Goal: Navigation & Orientation: Find specific page/section

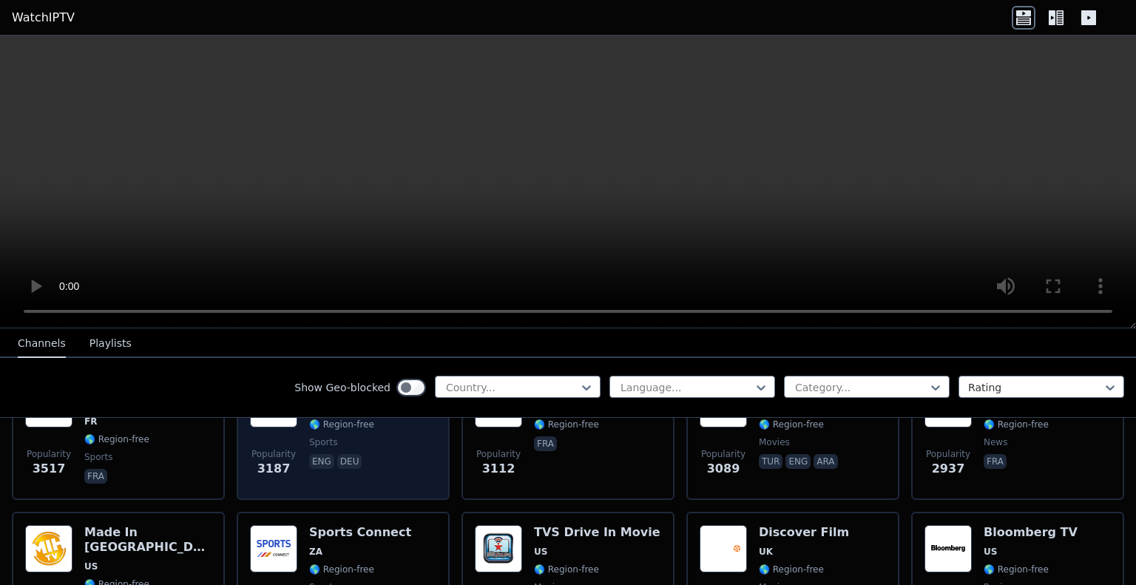
scroll to position [521, 0]
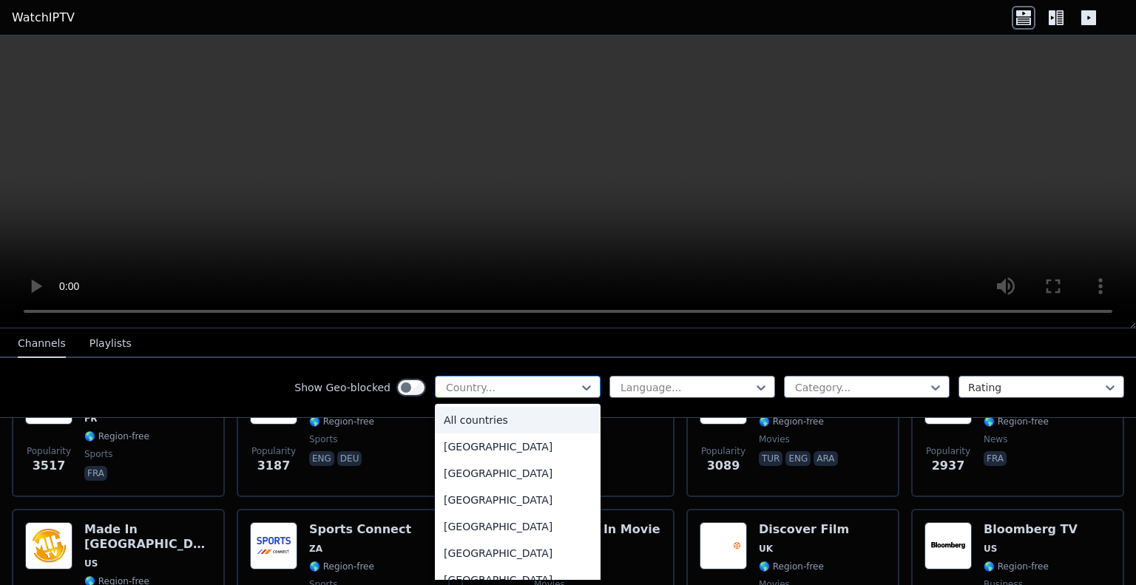
click at [488, 377] on div "Country..." at bounding box center [518, 387] width 166 height 22
click at [482, 393] on div at bounding box center [512, 387] width 135 height 15
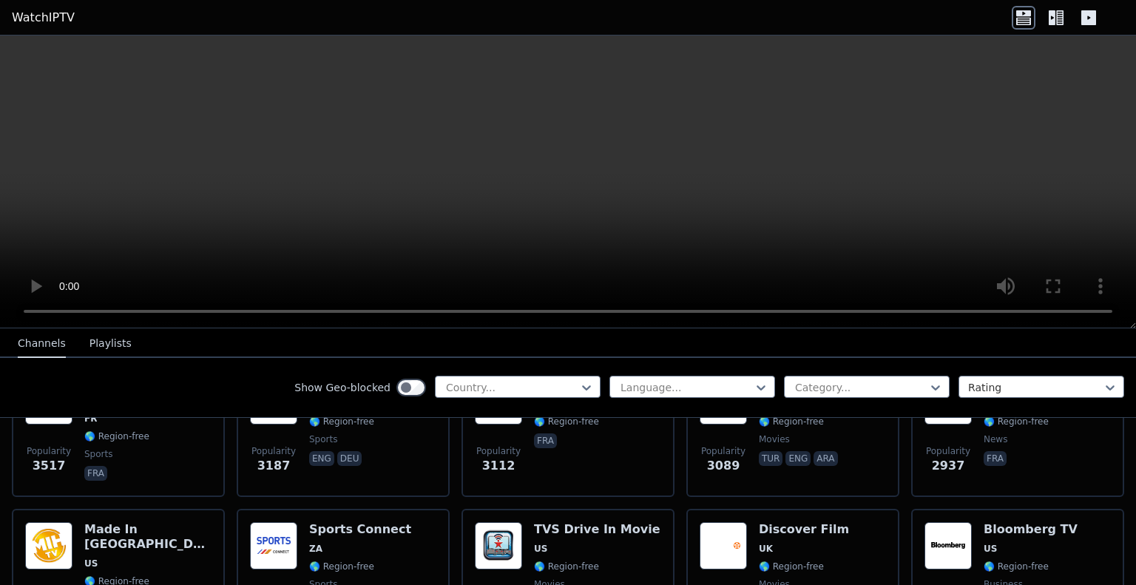
click at [876, 367] on div "Show Geo-blocked Country... Language... Category... Rating" at bounding box center [568, 388] width 1136 height 60
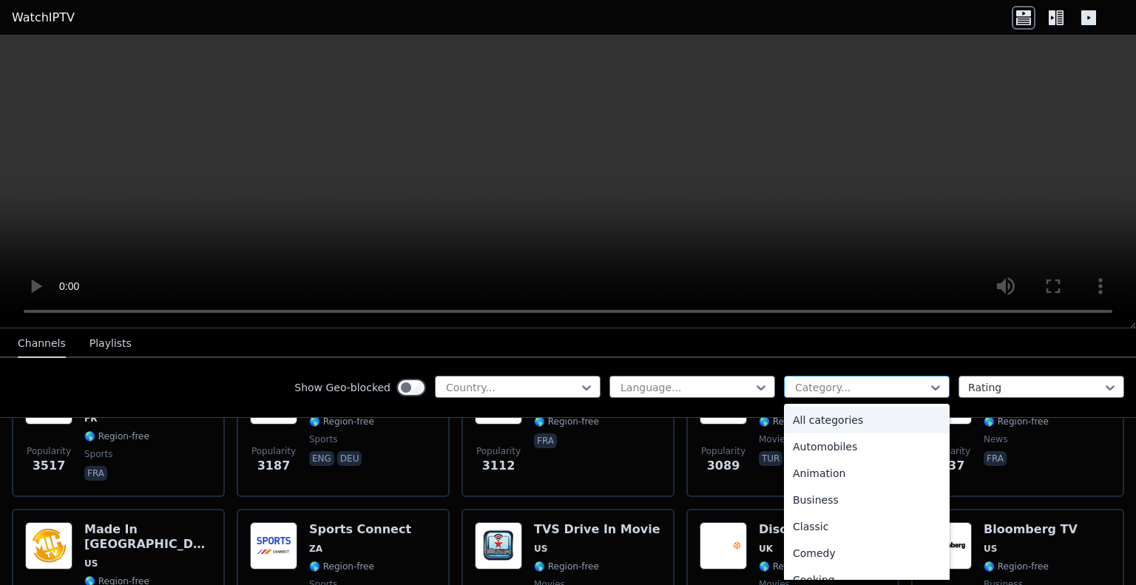
click at [866, 387] on div at bounding box center [861, 387] width 135 height 15
click at [825, 396] on div "Category..." at bounding box center [867, 387] width 166 height 22
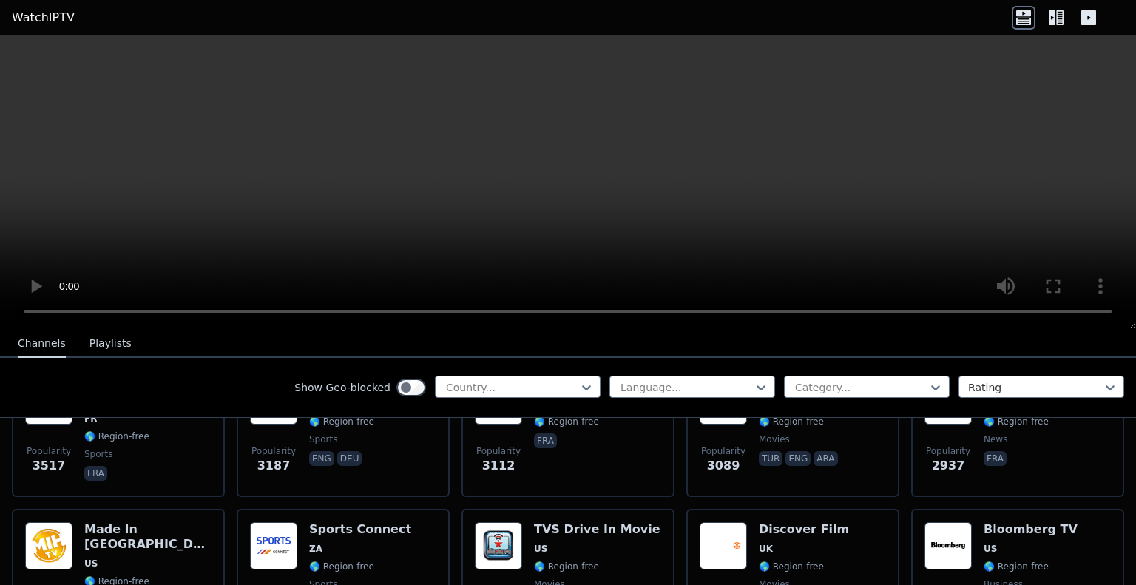
click at [109, 337] on button "Playlists" at bounding box center [111, 344] width 42 height 28
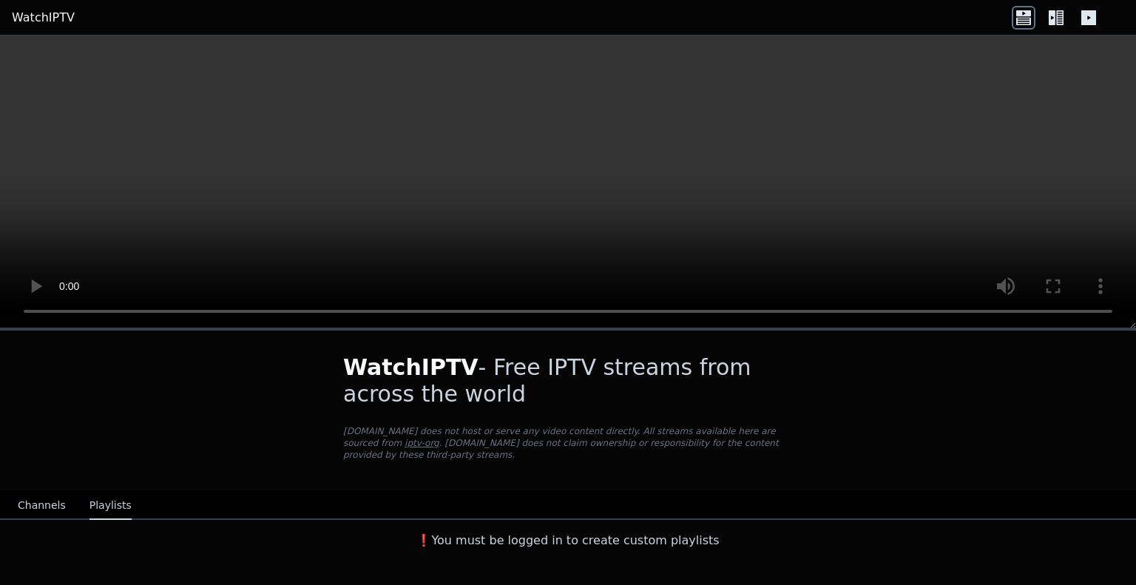
click at [33, 492] on button "Channels" at bounding box center [42, 506] width 48 height 28
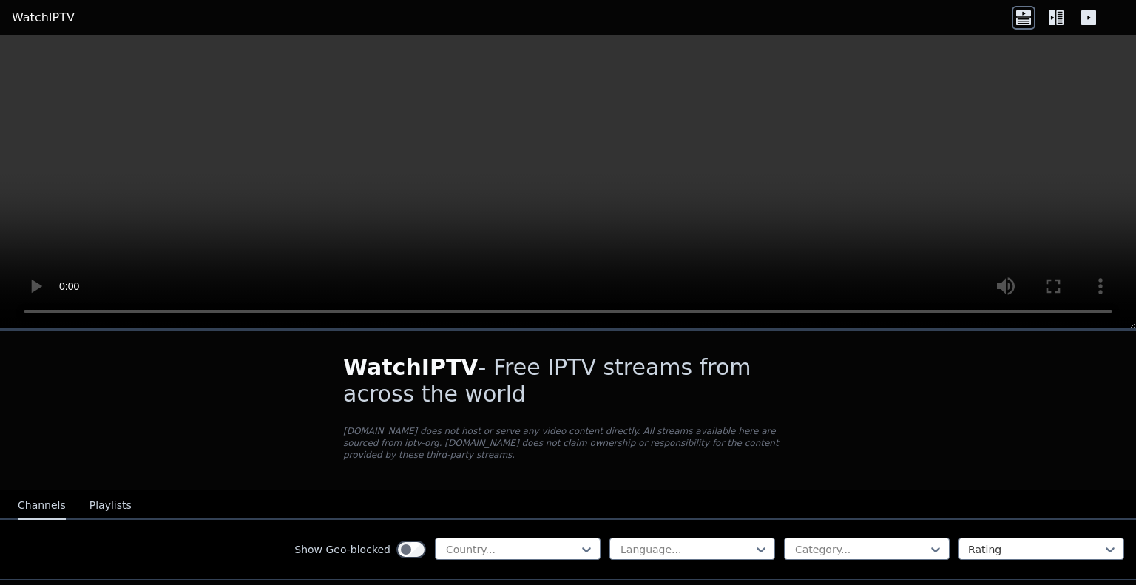
click at [1052, 10] on icon at bounding box center [1052, 17] width 7 height 15
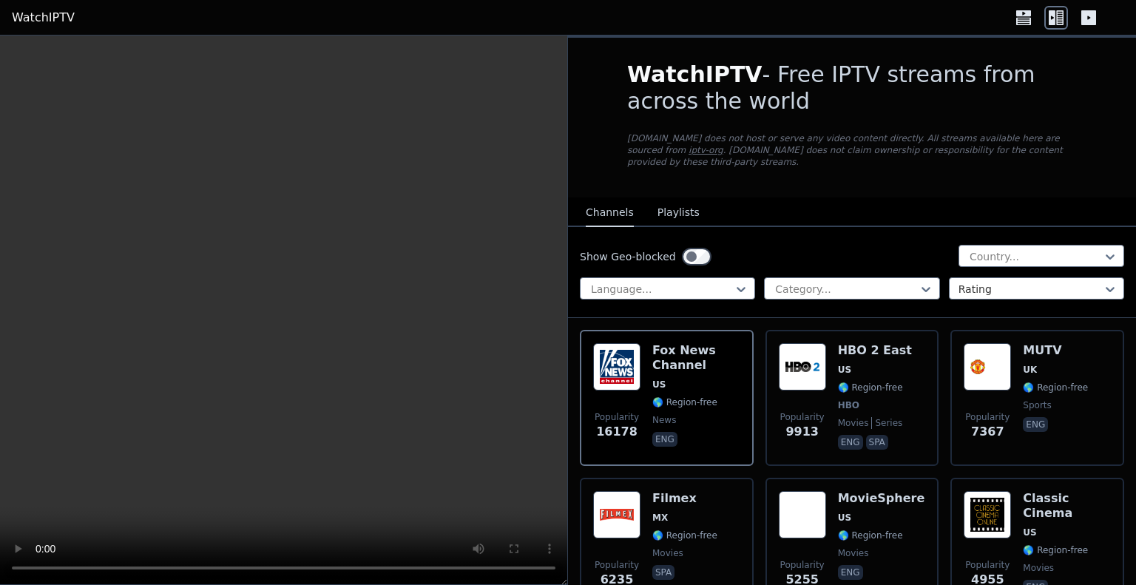
click at [1088, 21] on icon at bounding box center [1089, 17] width 15 height 15
